Goal: Find specific page/section: Find specific page/section

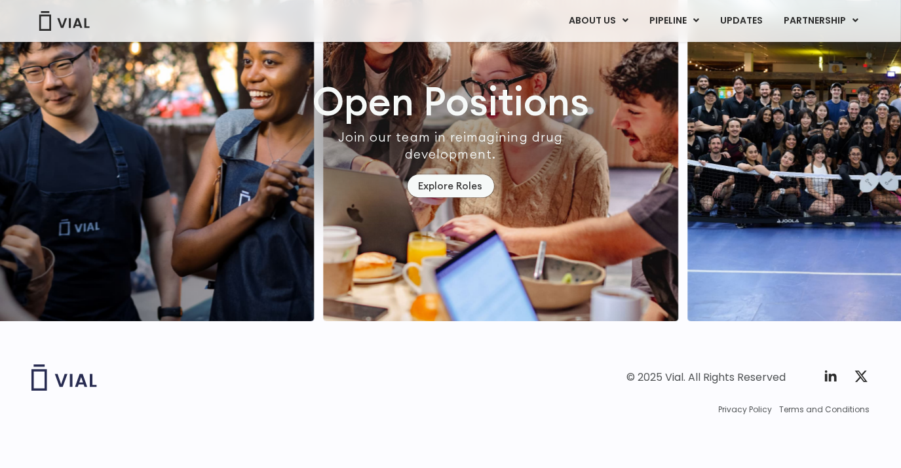
scroll to position [3797, 0]
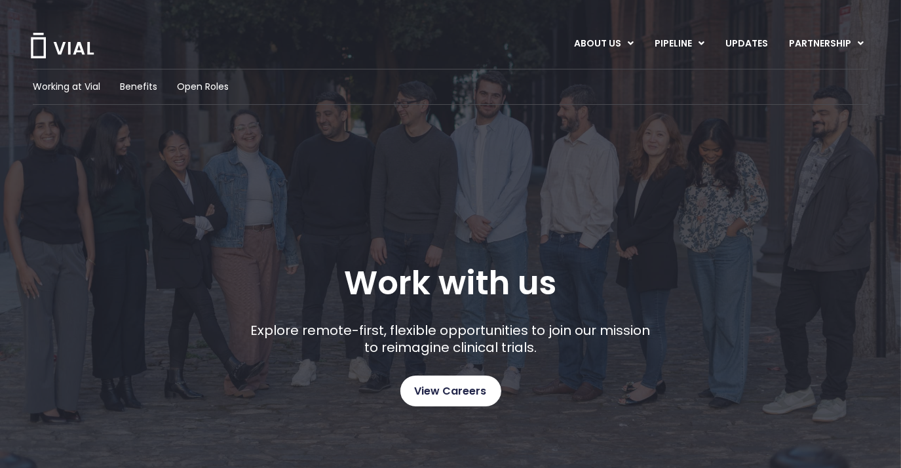
click at [459, 387] on span "View Careers" at bounding box center [451, 391] width 72 height 17
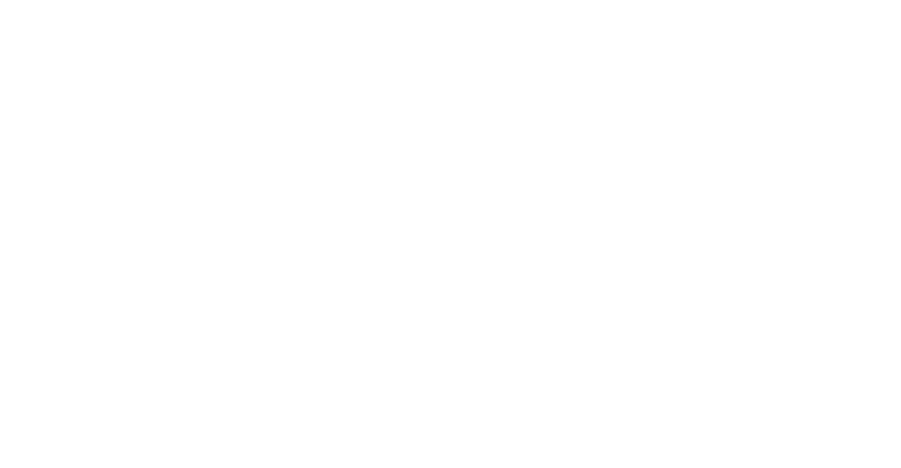
scroll to position [2034, 0]
